Goal: Find specific page/section: Find specific page/section

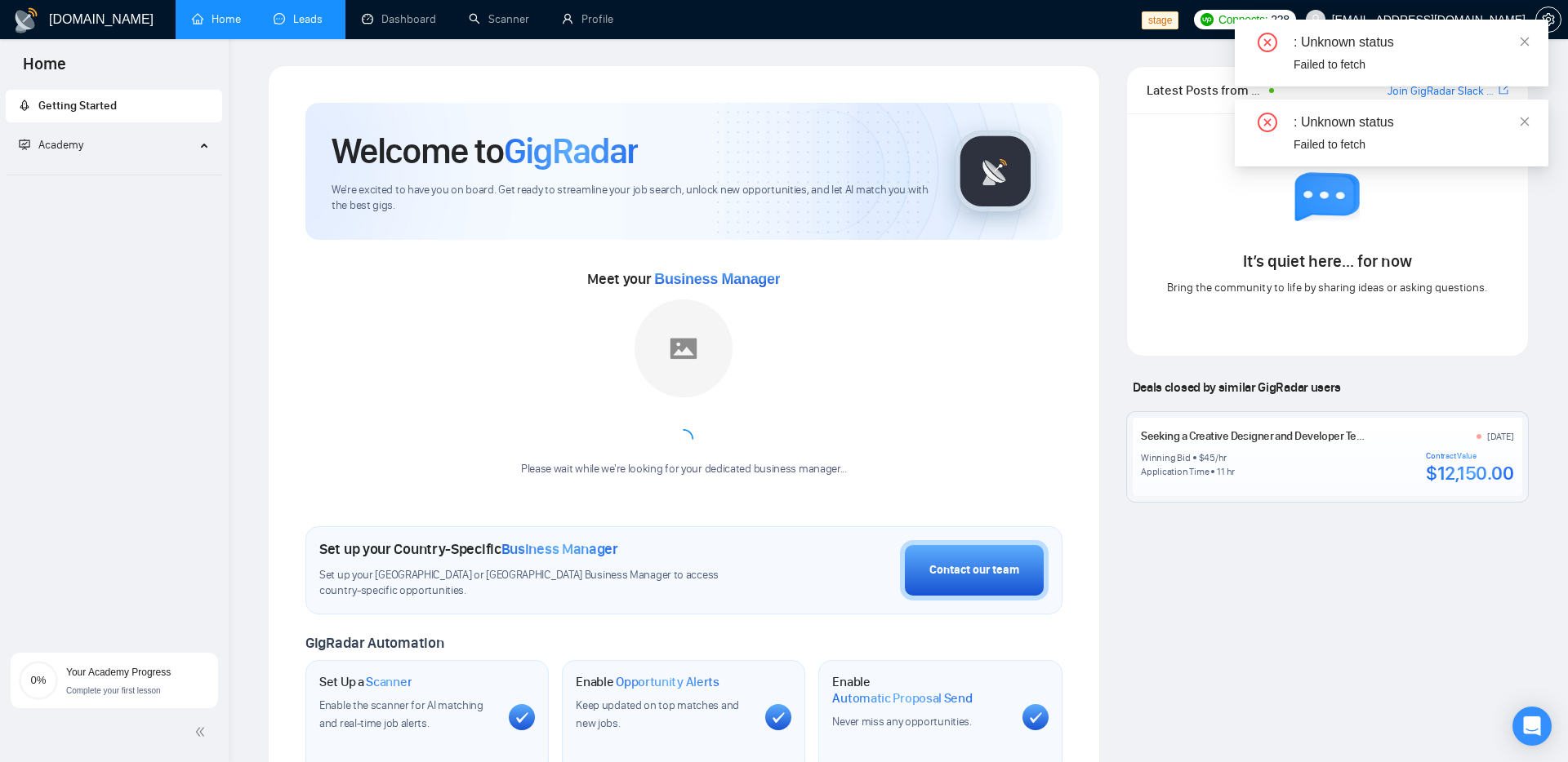
click at [316, 24] on link "Leads" at bounding box center [301, 19] width 56 height 14
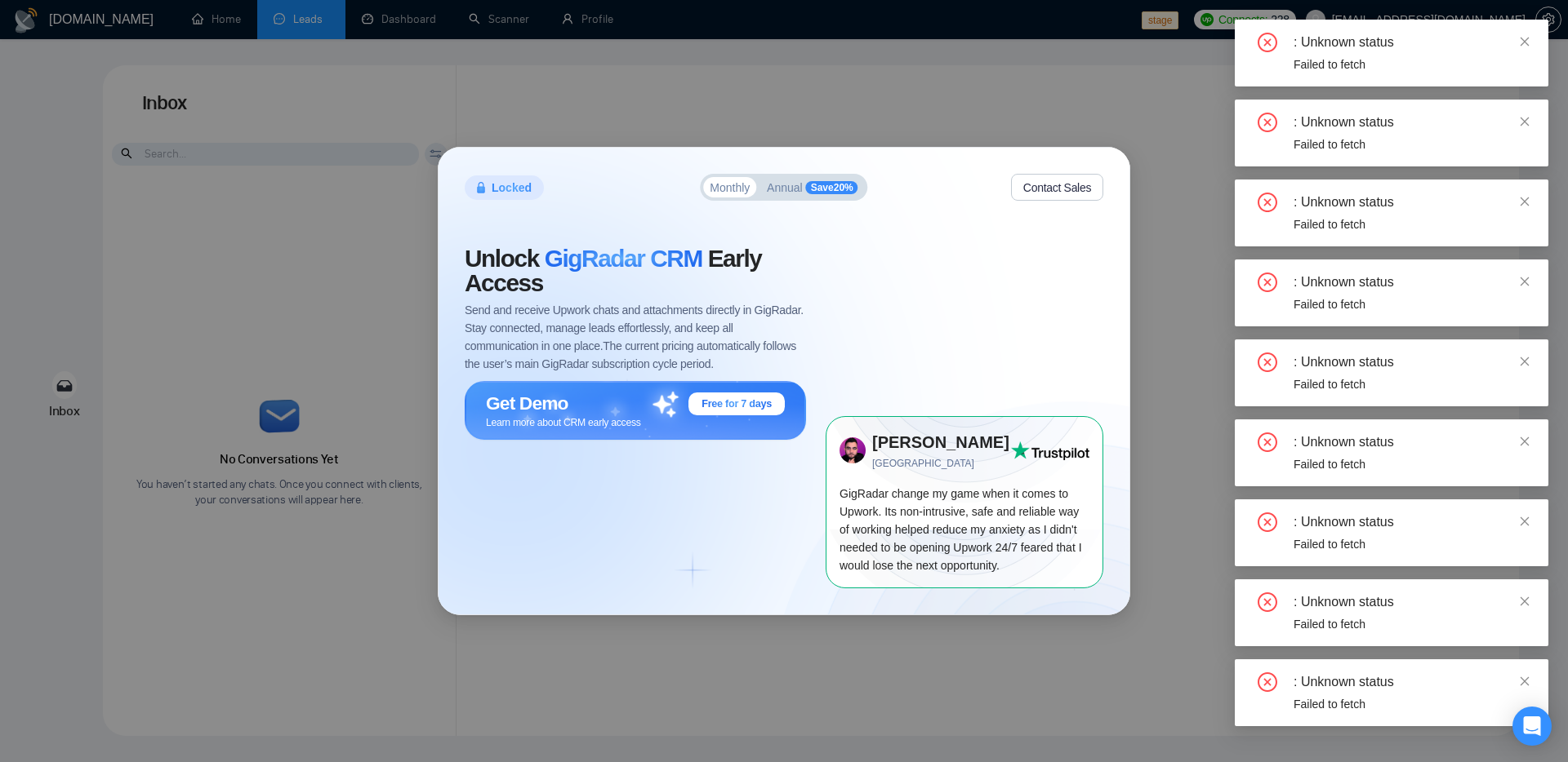
click at [1122, 552] on div "Locked Monthly Annual Save 20 % Contact Sales Unlock GigRadar CRM Early Access …" at bounding box center [784, 380] width 690 height 466
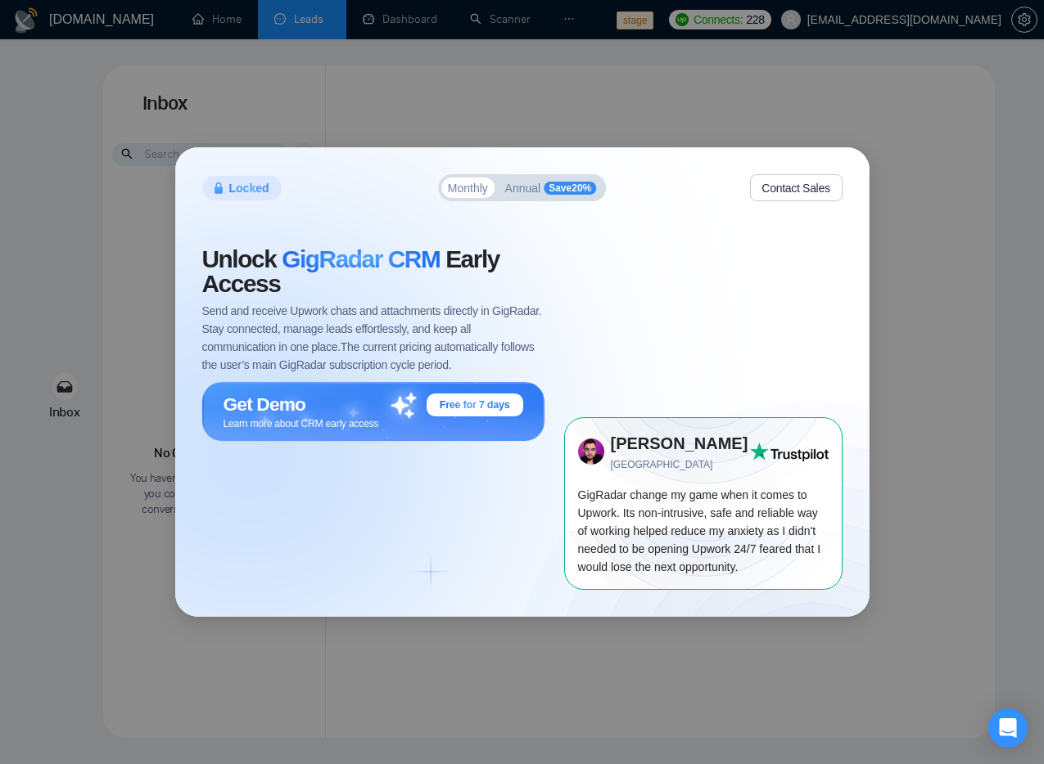
click at [925, 376] on div "Locked Monthly Annual Save 20 % Contact Sales Unlock GigRadar CRM Early Access …" at bounding box center [522, 382] width 1044 height 764
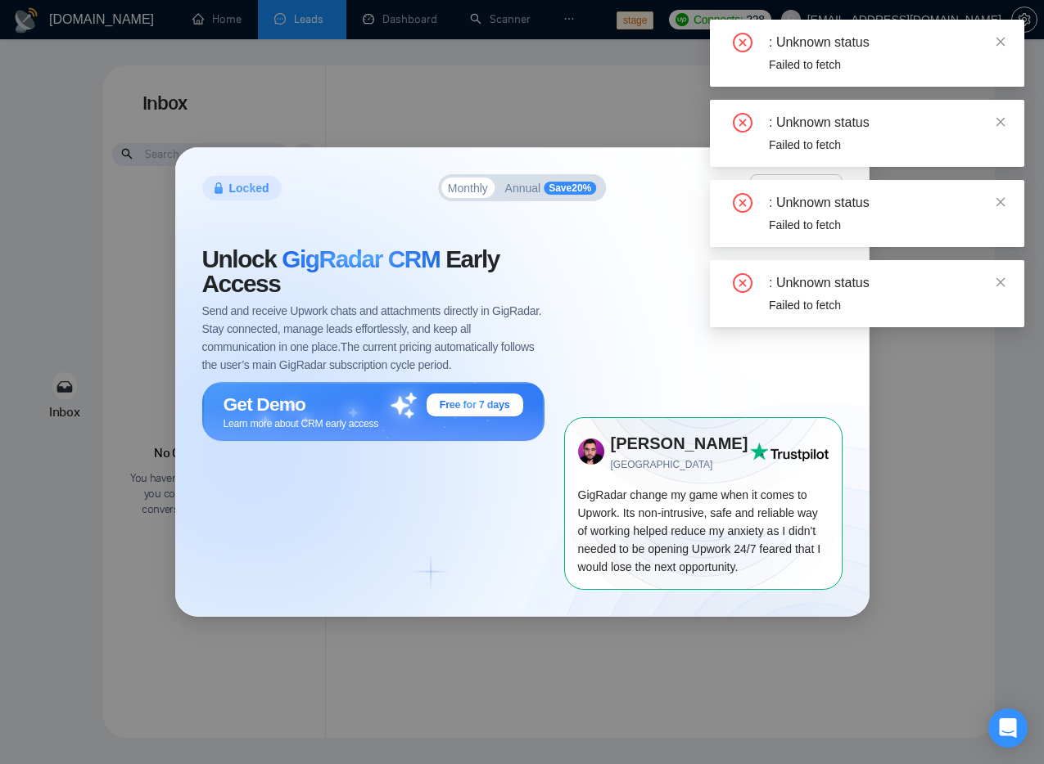
click at [253, 92] on div "Locked Monthly Annual Save 20 % Contact Sales Unlock GigRadar CRM Early Access …" at bounding box center [522, 382] width 1044 height 764
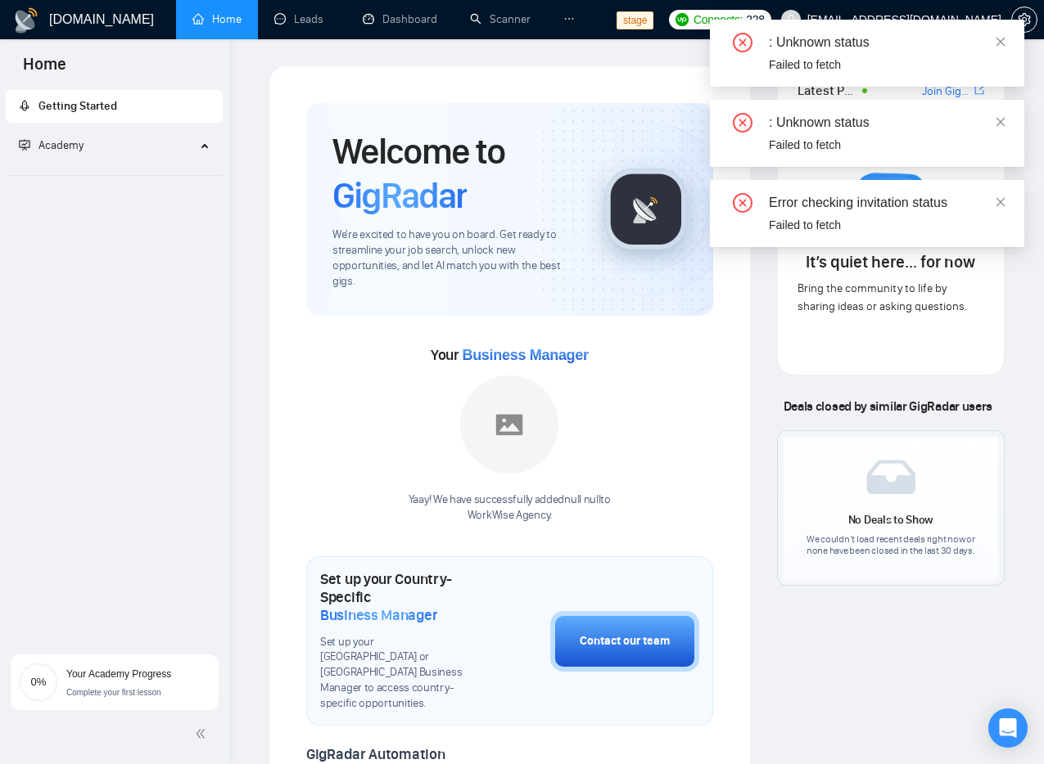
click at [192, 148] on span "Academy" at bounding box center [107, 145] width 177 height 33
